Goal: Answer question/provide support

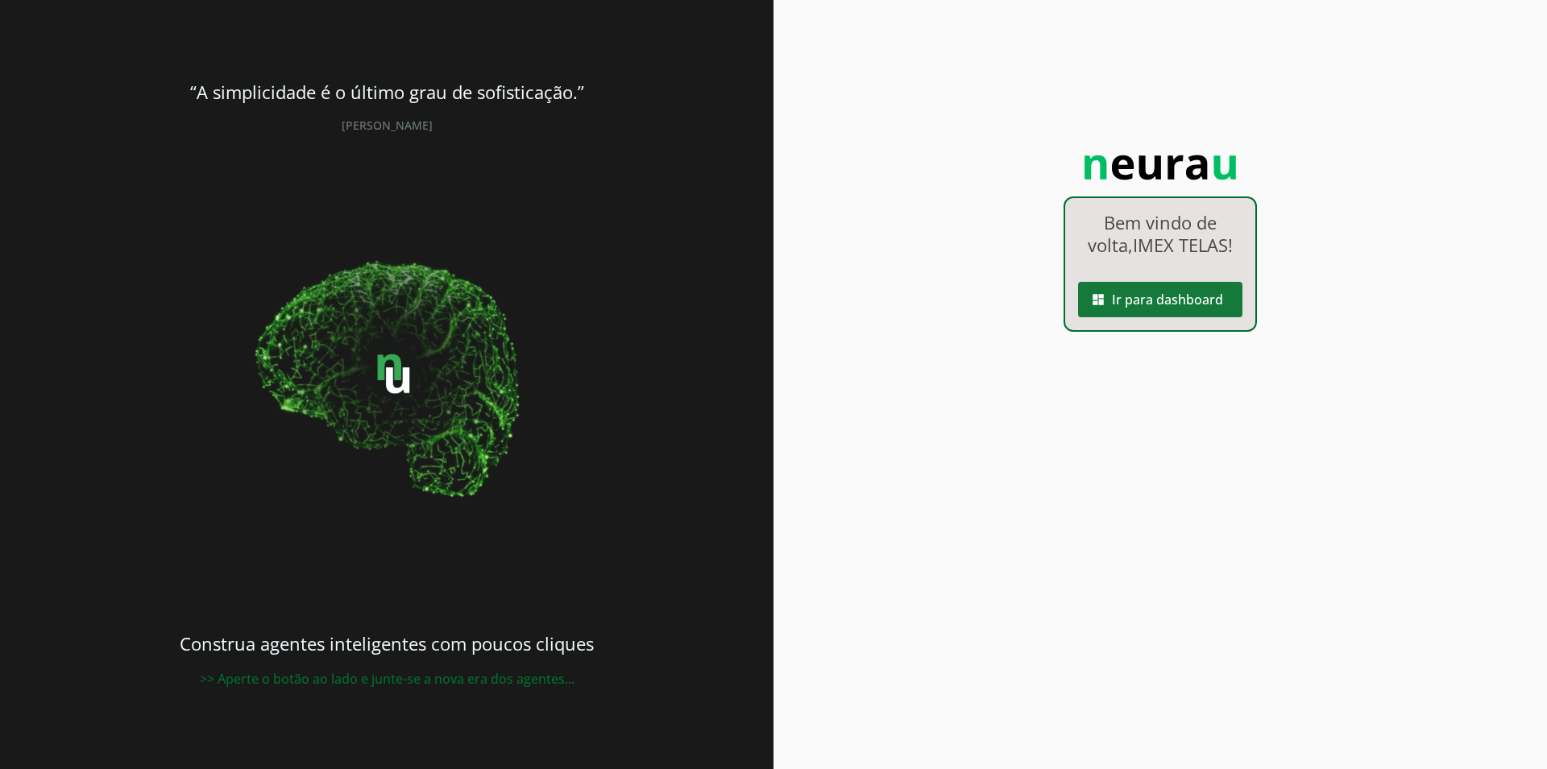
click at [1145, 305] on span at bounding box center [1160, 299] width 164 height 39
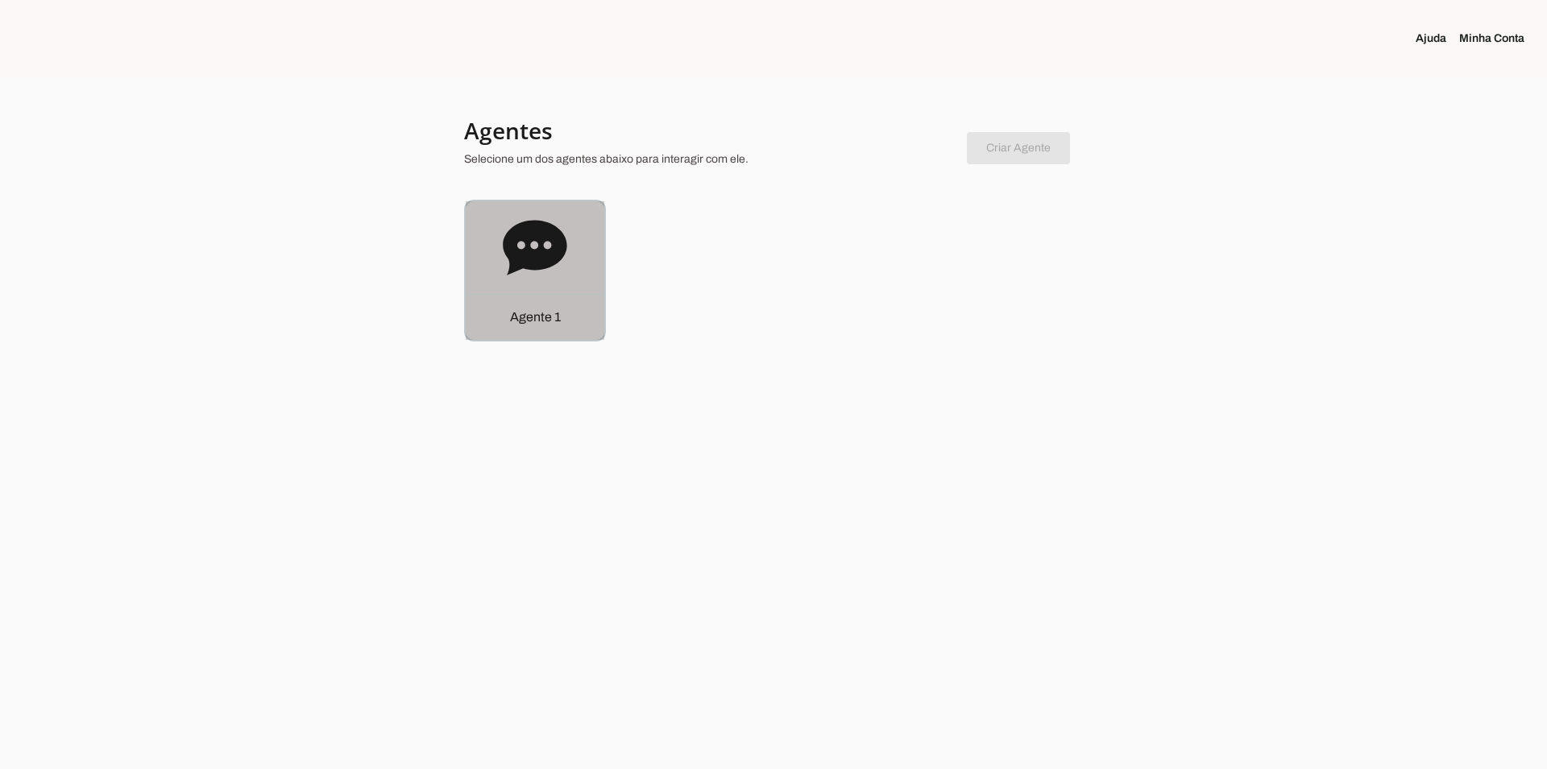
click at [524, 236] on icon at bounding box center [535, 247] width 64 height 55
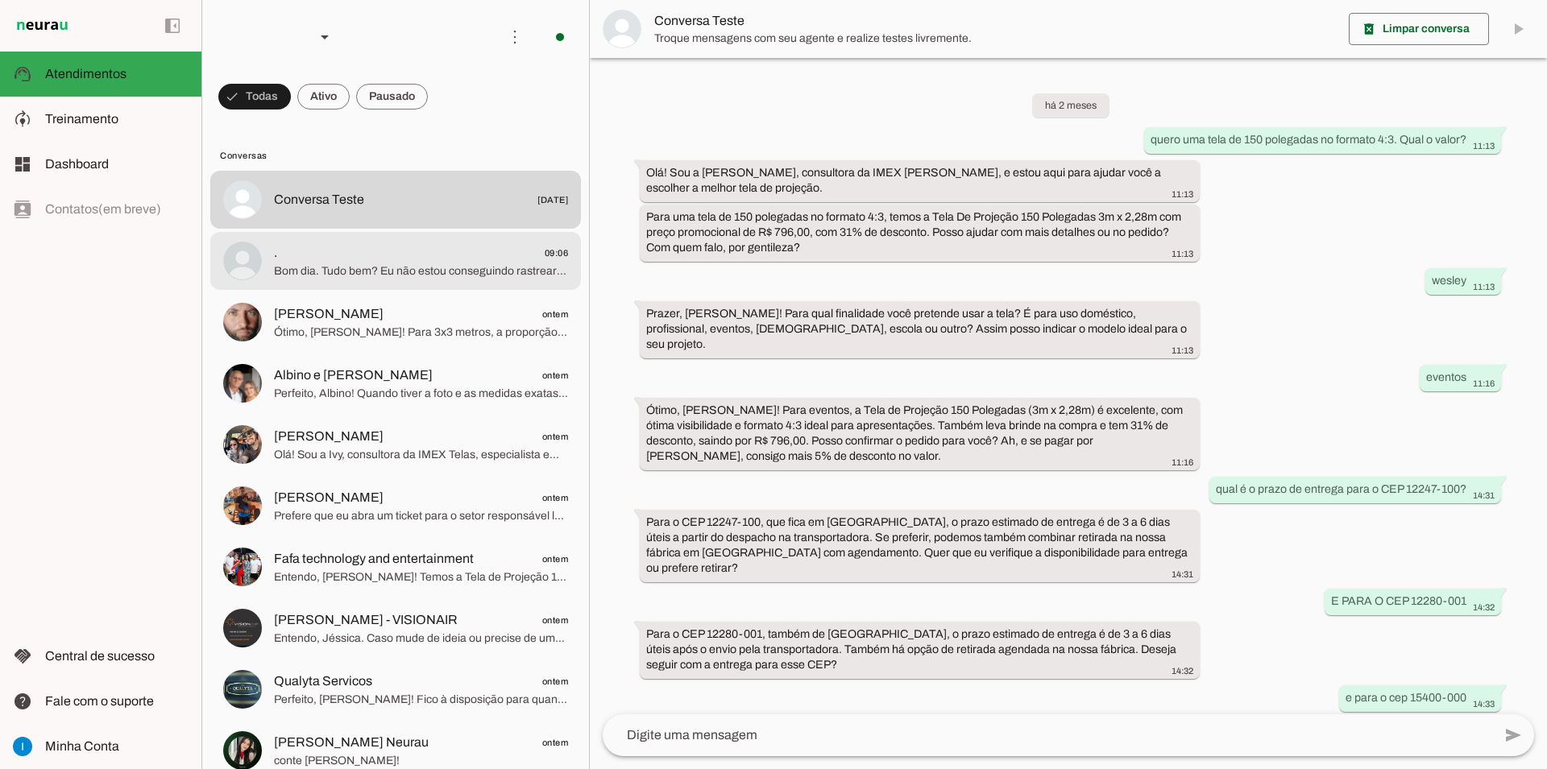
scroll to position [735, 0]
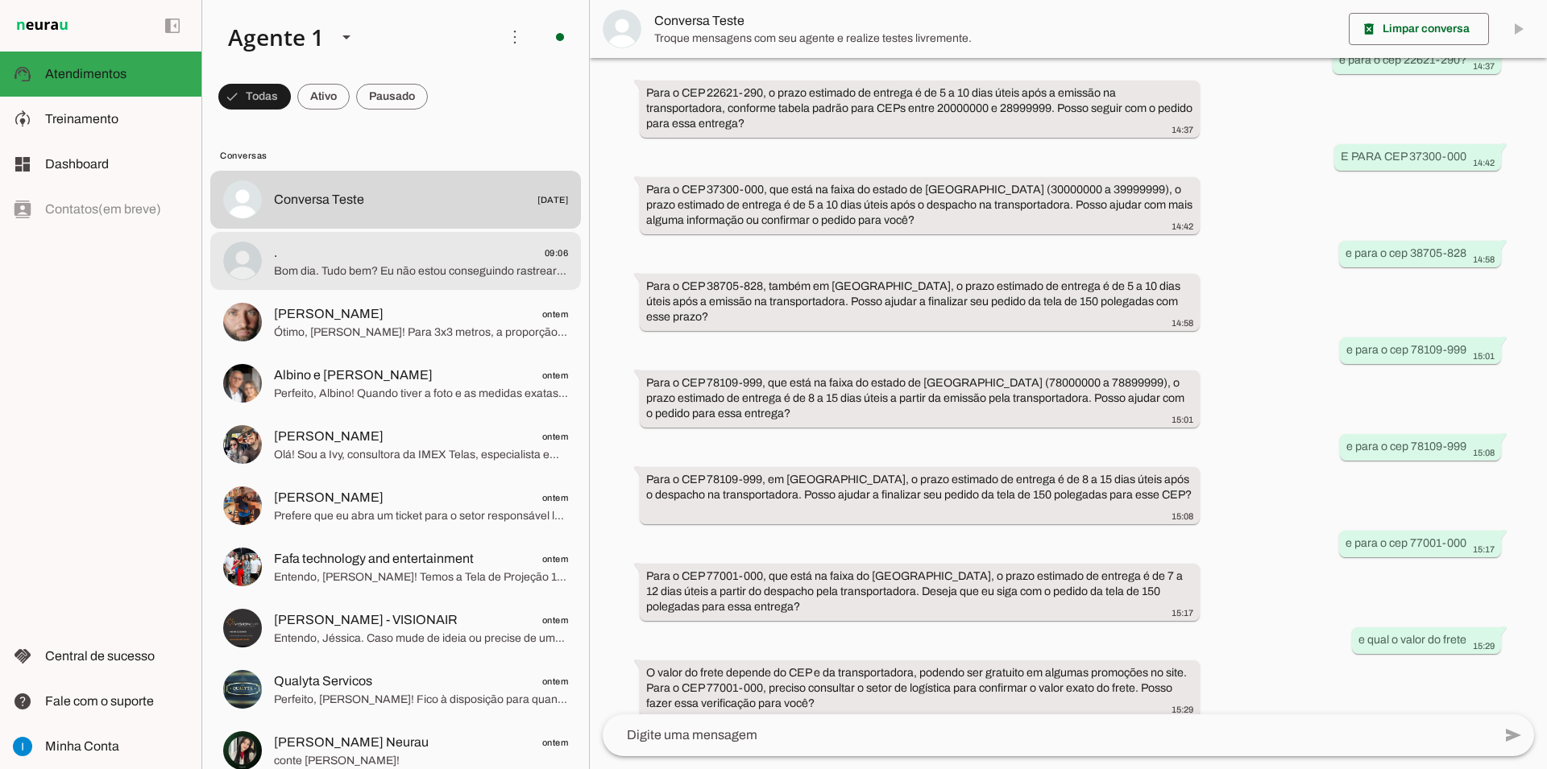
click at [470, 243] on span ". 09:06" at bounding box center [421, 253] width 294 height 20
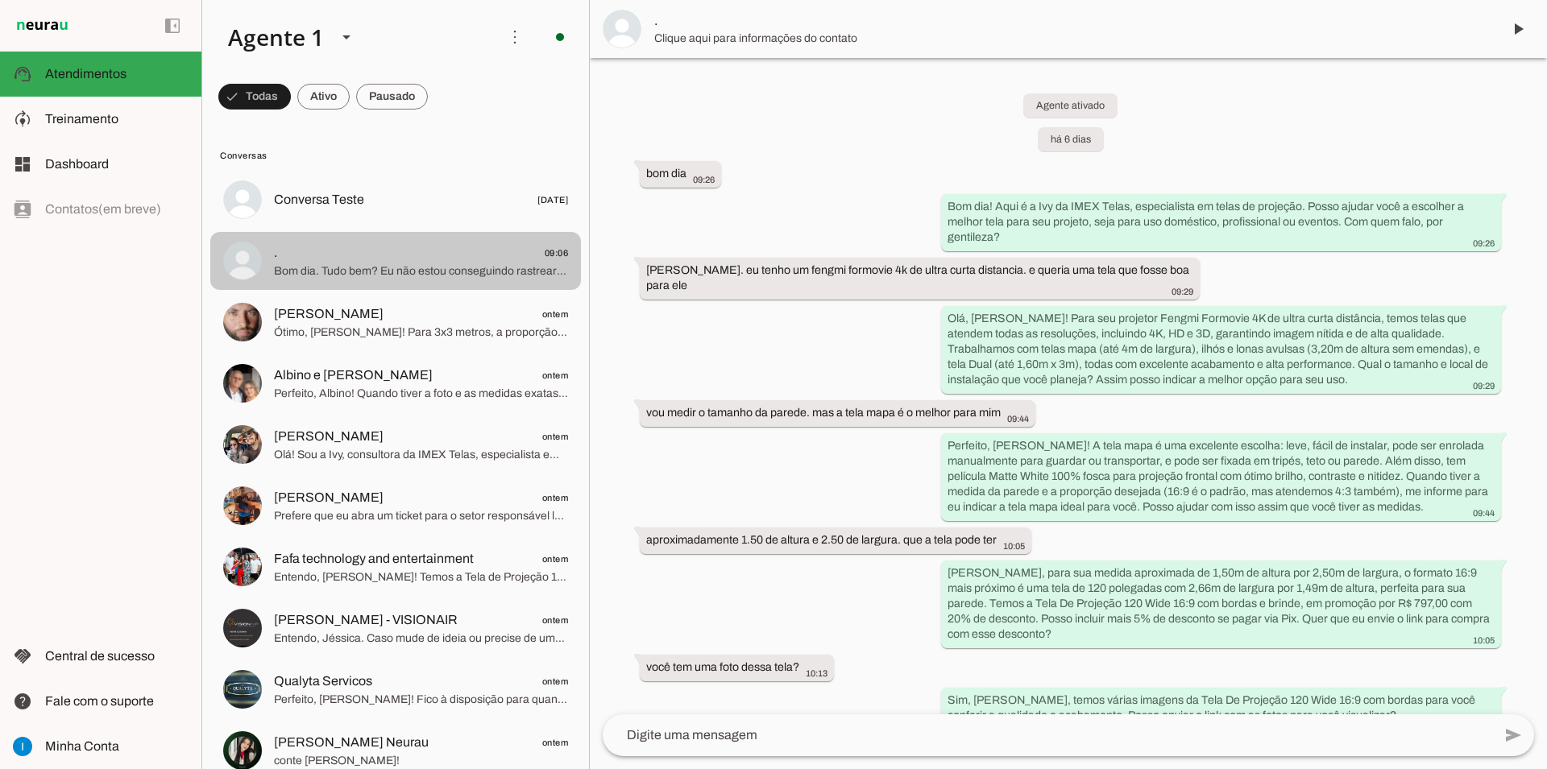
scroll to position [1830, 0]
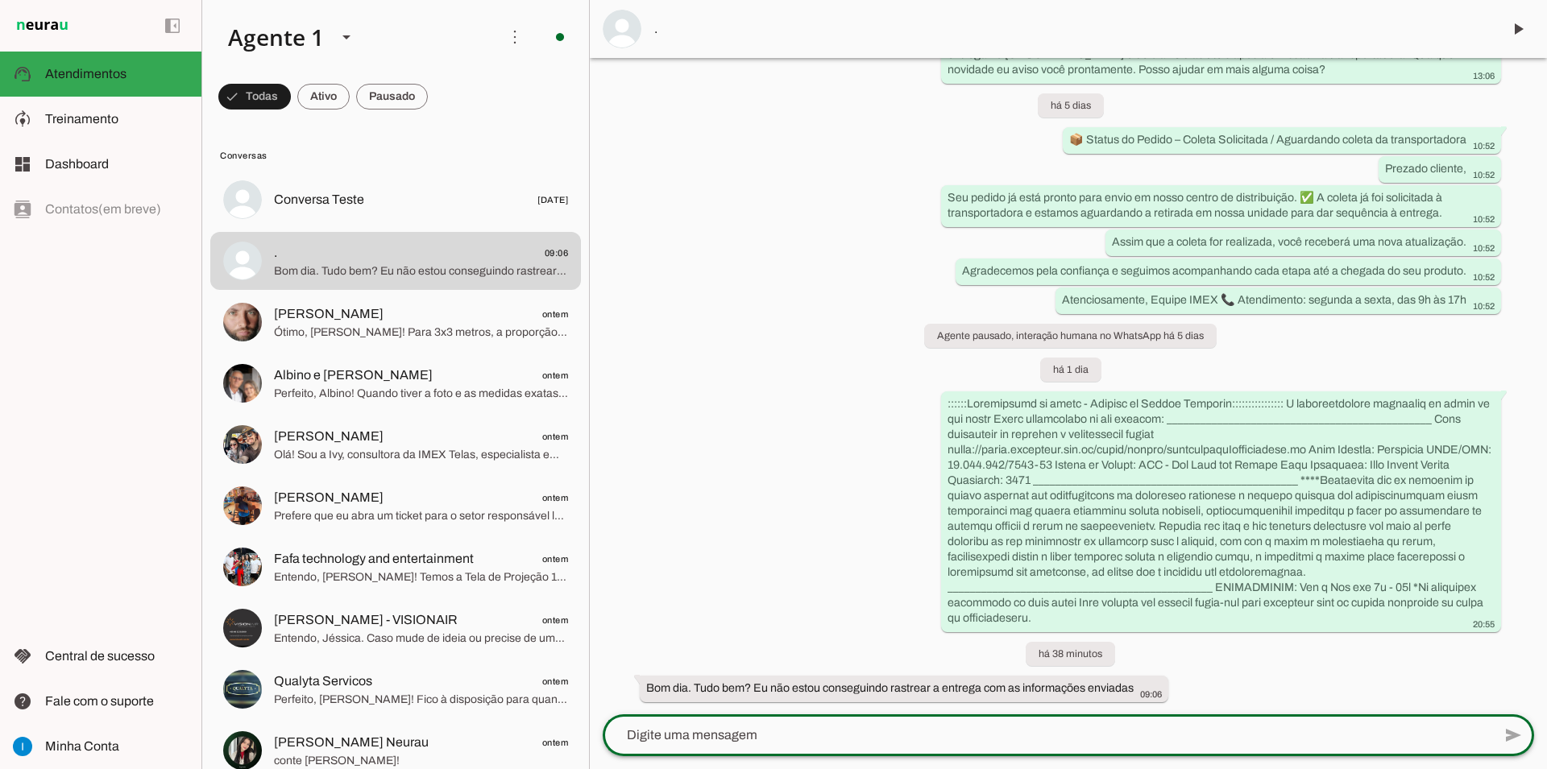
click at [834, 736] on textarea at bounding box center [1047, 735] width 889 height 19
click at [705, 743] on textarea at bounding box center [1047, 735] width 889 height 19
paste textarea "Bom dia, [PERSON_NAME]! Tudo bem? Obrigado por nos avisar. Vou abrir um ticket …"
type textarea "Bom dia, [PERSON_NAME]! Tudo bem? Obrigado por nos avisar. Vou abrir um ticket …"
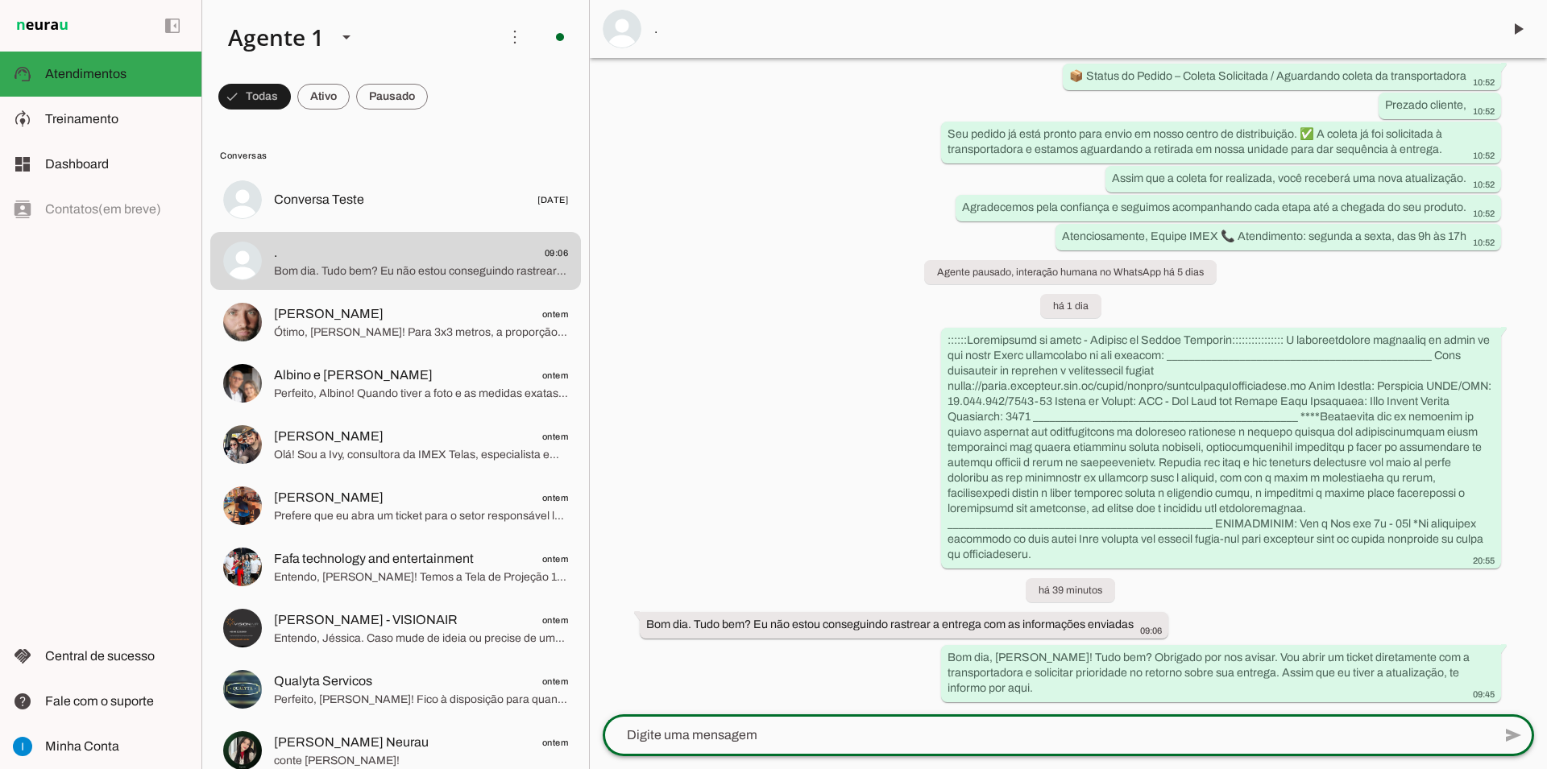
scroll to position [1878, 0]
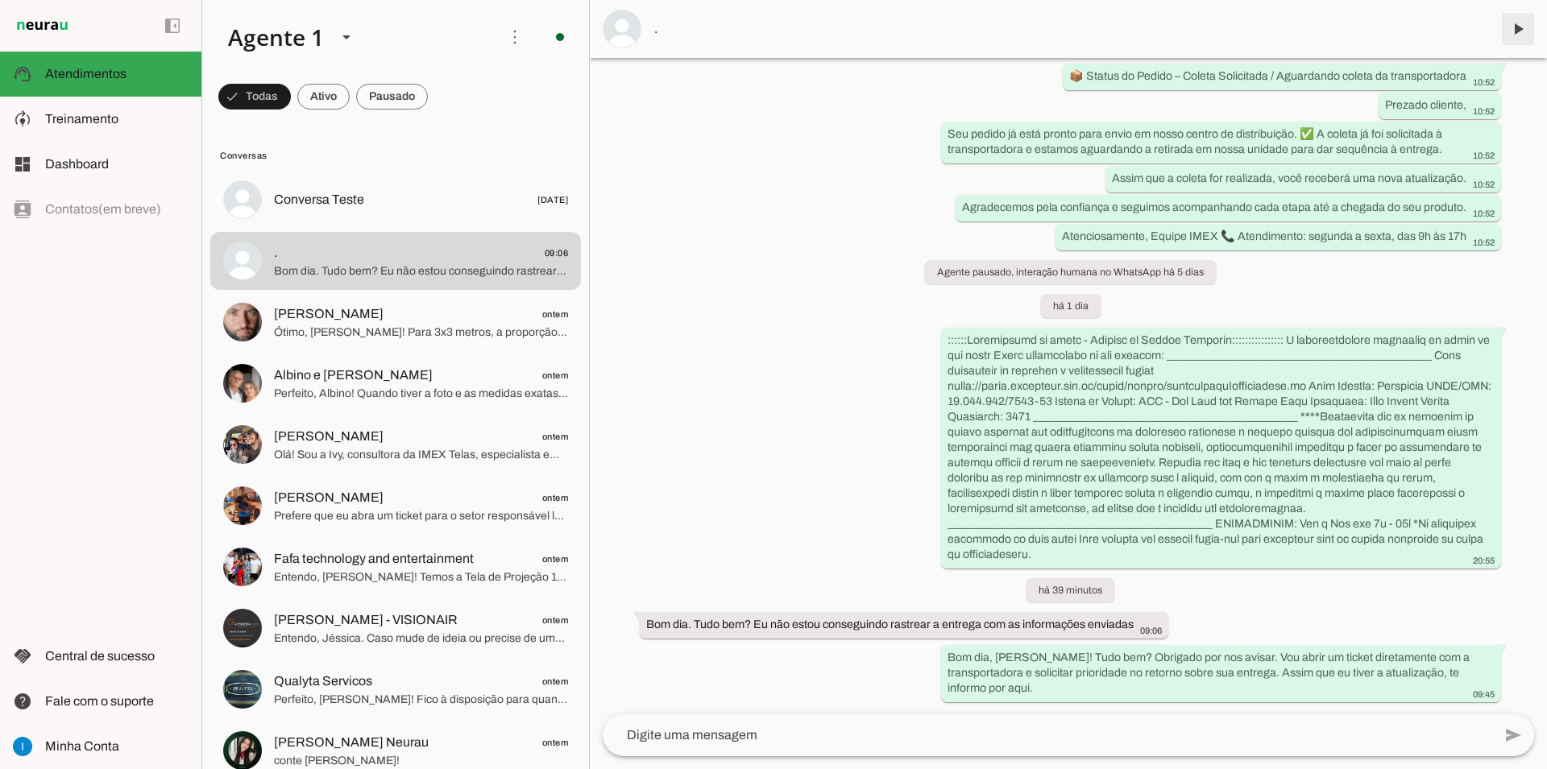
click at [1511, 30] on span at bounding box center [1517, 29] width 39 height 39
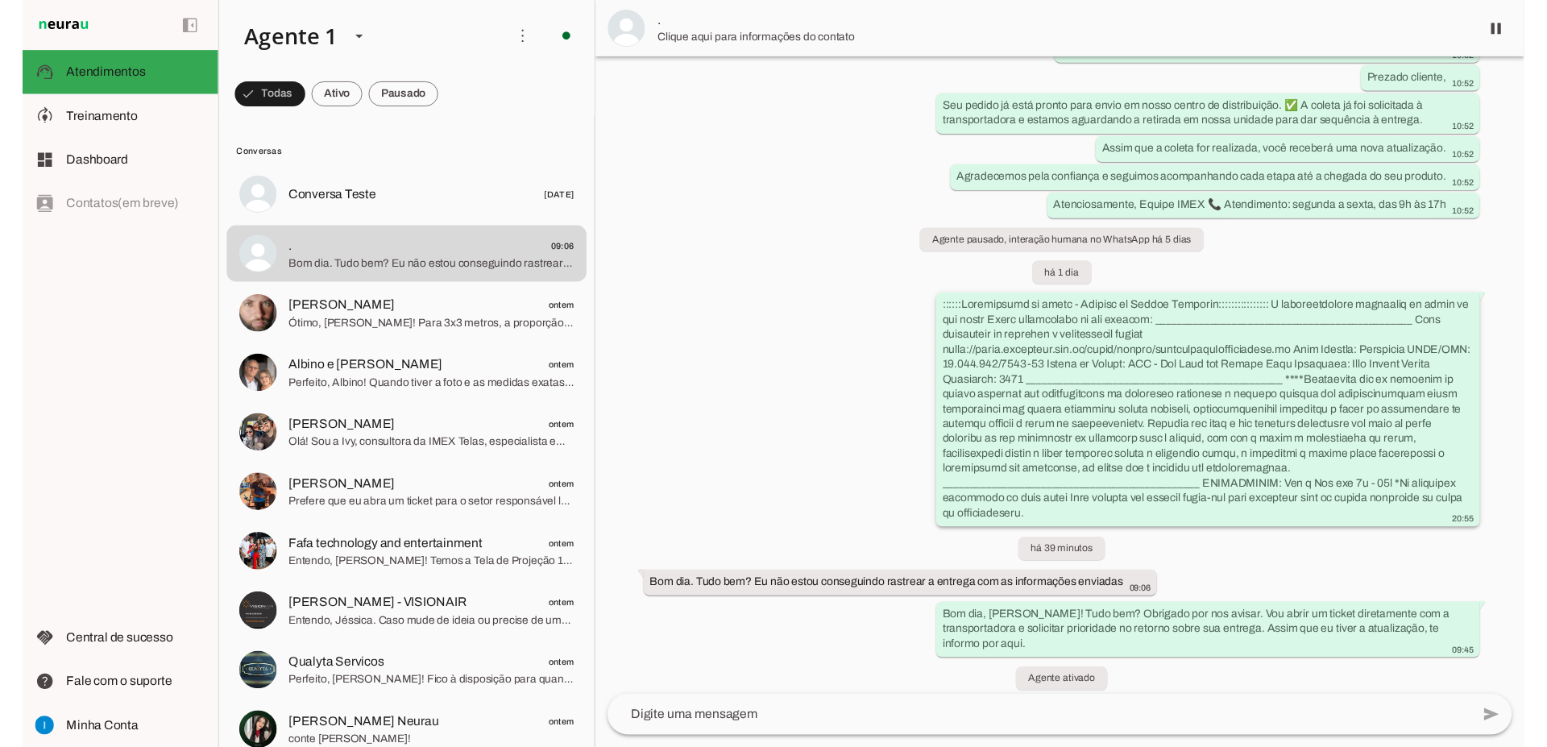
scroll to position [1916, 0]
